Goal: Find specific page/section: Find specific page/section

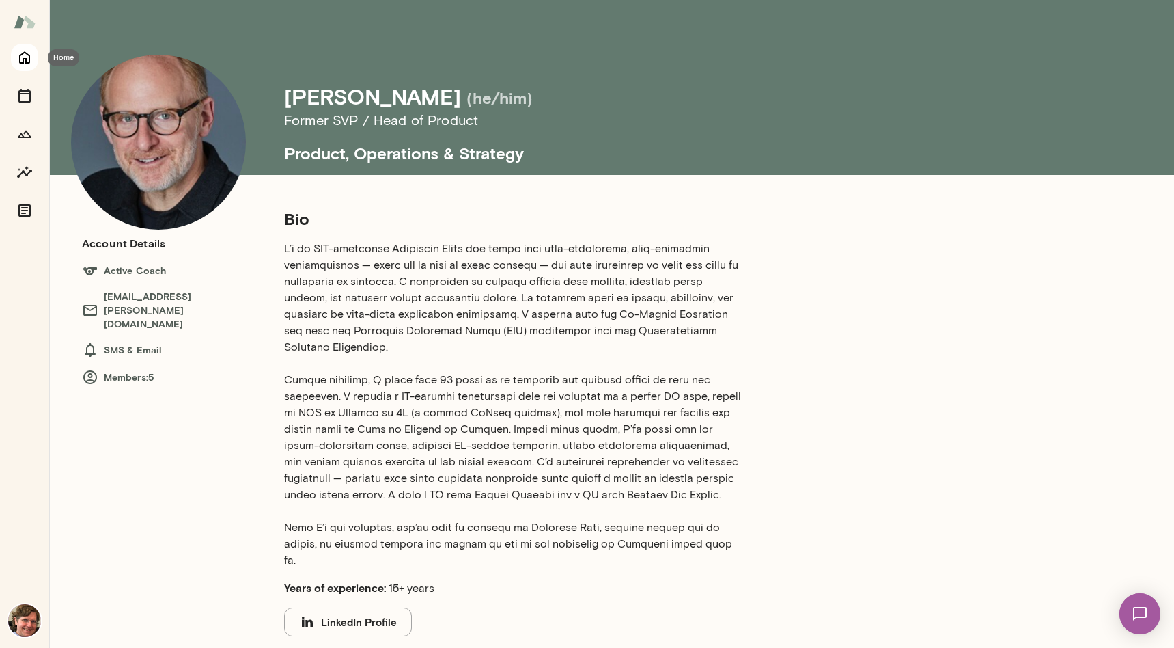
click at [20, 64] on icon "Home" at bounding box center [24, 57] width 16 height 16
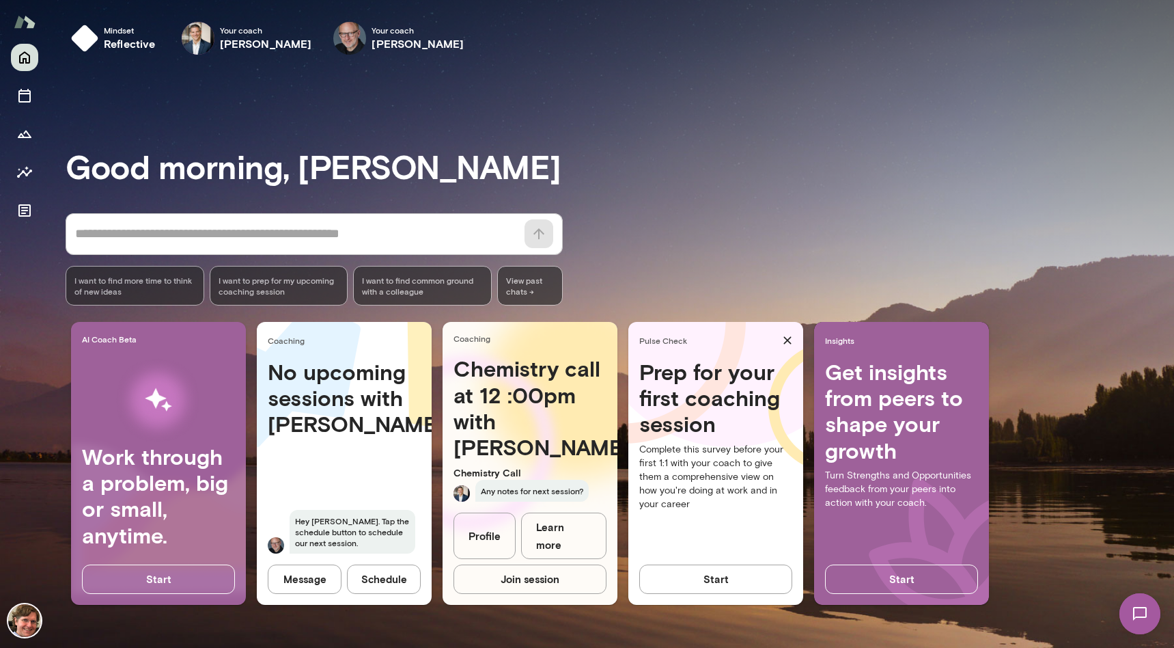
click at [806, 147] on h3 "Good morning, [PERSON_NAME]" at bounding box center [620, 166] width 1109 height 38
click at [256, 38] on h6 "[PERSON_NAME]" at bounding box center [266, 44] width 92 height 16
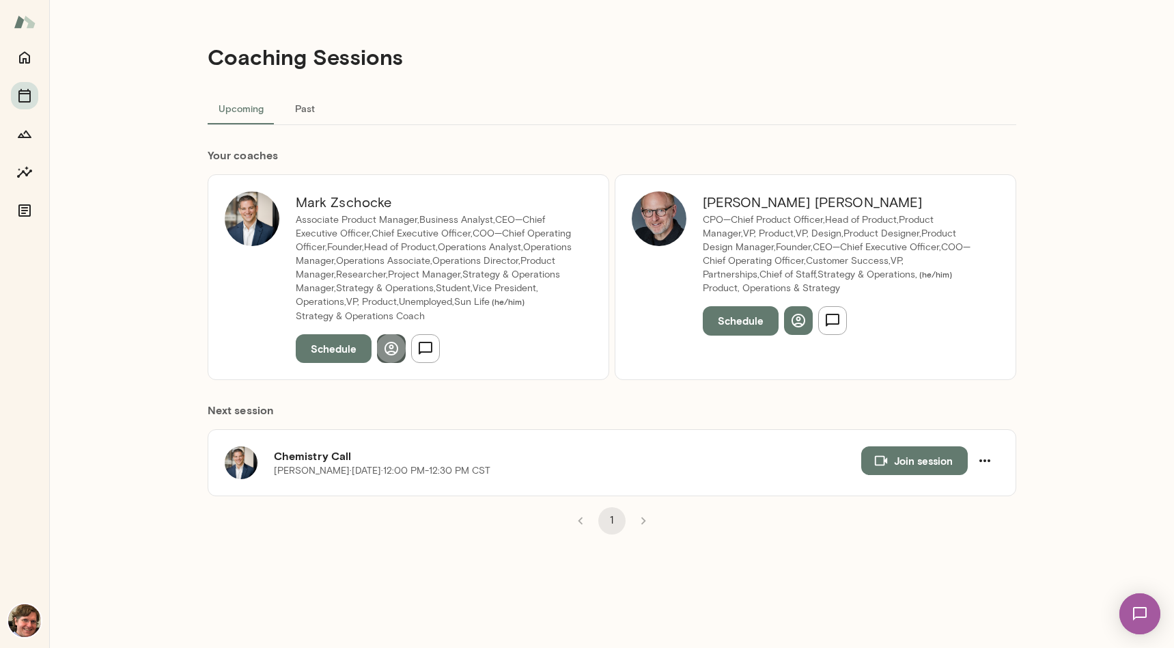
click at [388, 354] on icon "button" at bounding box center [392, 349] width 14 height 14
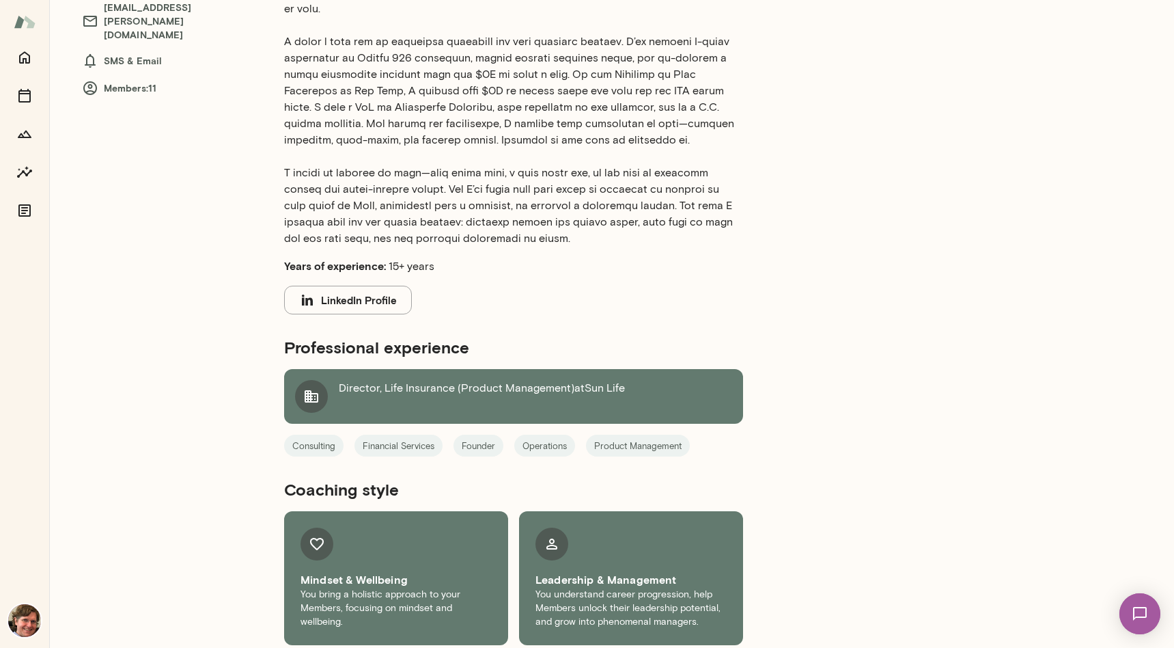
scroll to position [297, 0]
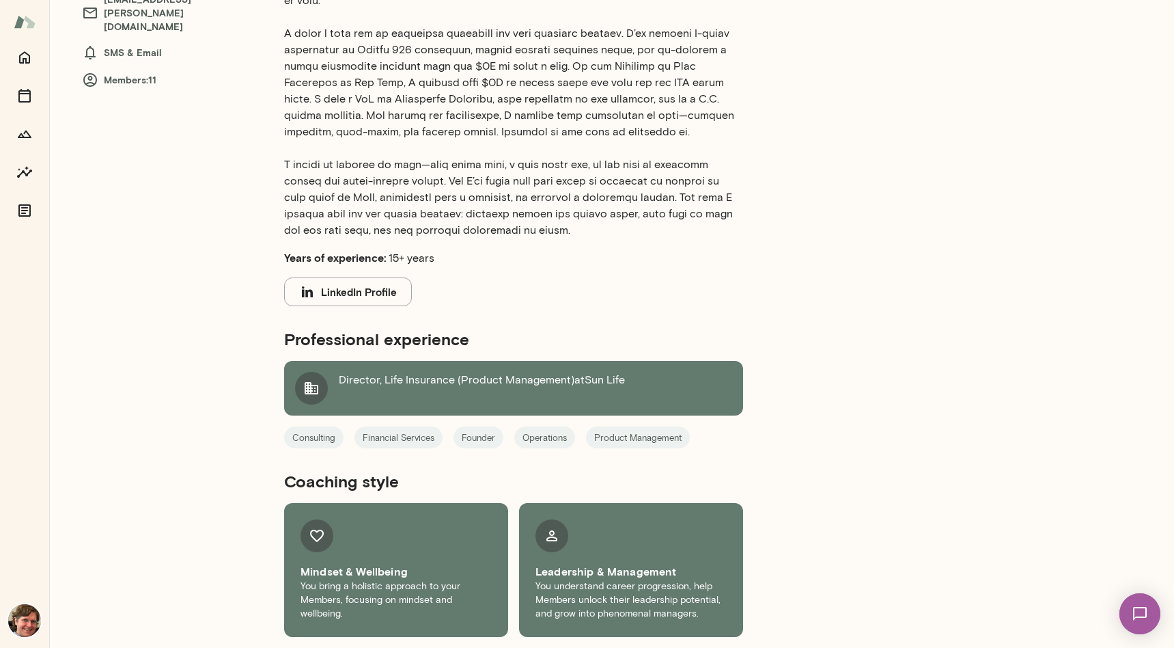
click at [376, 288] on button "LinkedIn Profile" at bounding box center [348, 291] width 128 height 29
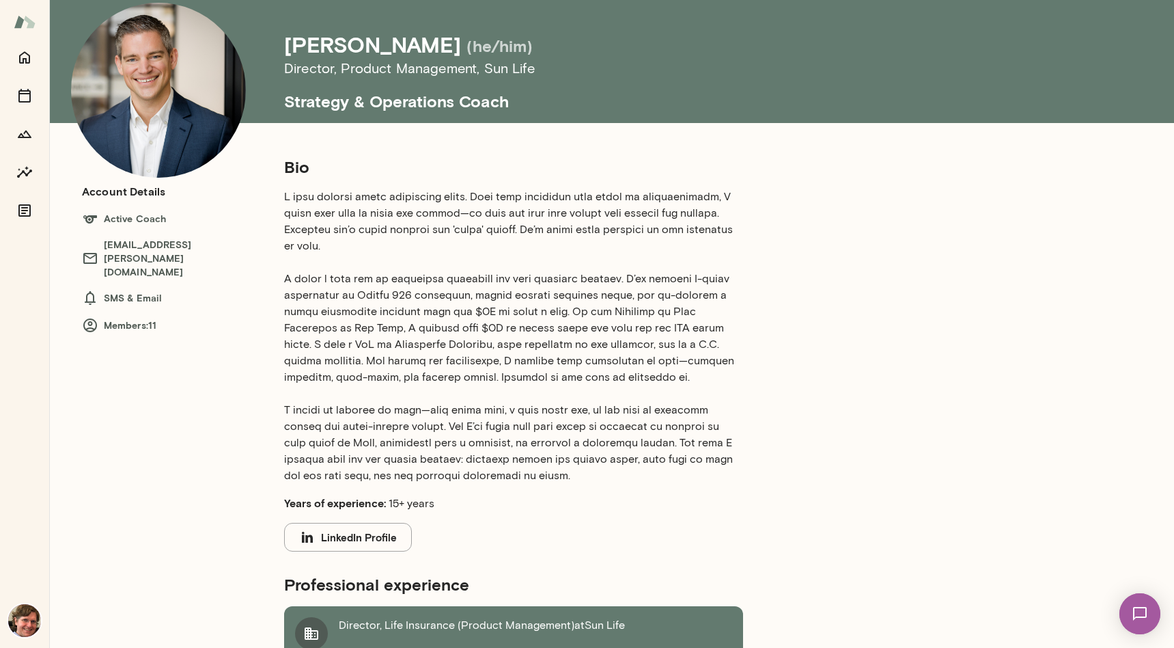
scroll to position [0, 0]
